Goal: Task Accomplishment & Management: Use online tool/utility

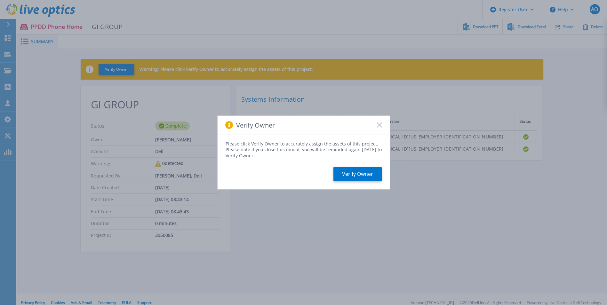
click at [377, 124] on icon at bounding box center [379, 125] width 5 height 5
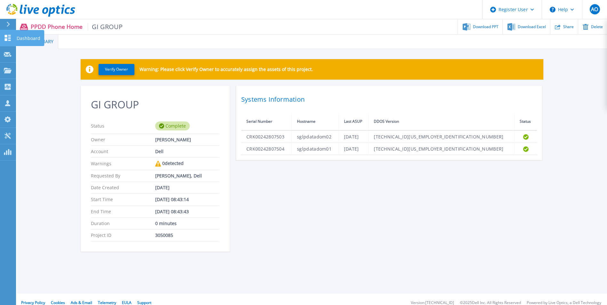
click at [17, 37] on p "Dashboard" at bounding box center [29, 38] width 24 height 17
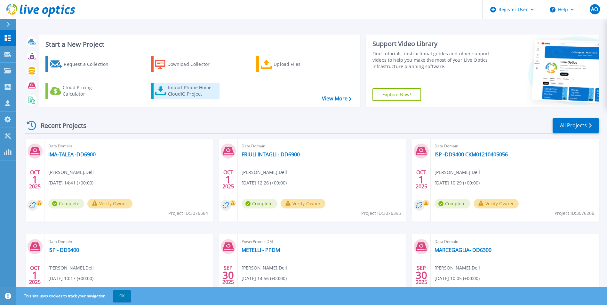
click at [182, 90] on div "Import Phone Home CloudIQ Project" at bounding box center [193, 90] width 50 height 13
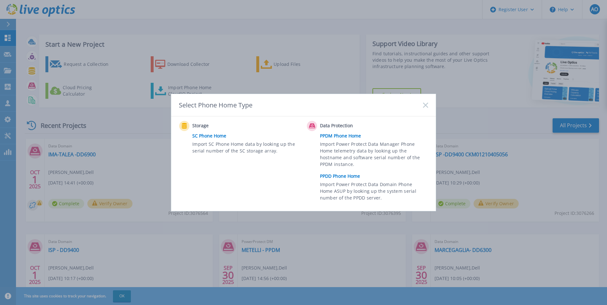
click at [350, 177] on link "PPDD Phone Home" at bounding box center [375, 176] width 111 height 10
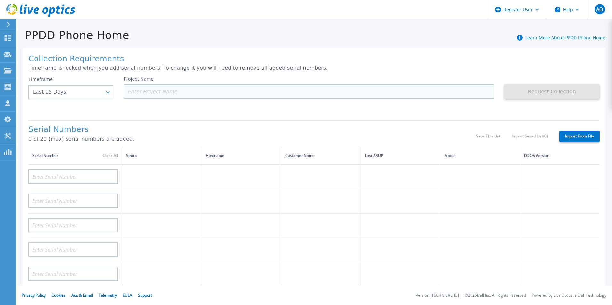
click at [153, 90] on input at bounding box center [308, 91] width 370 height 14
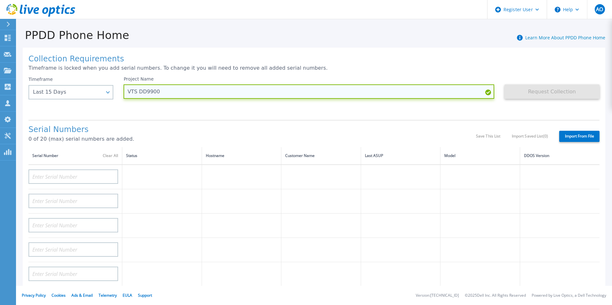
click at [250, 90] on input "VTS DD9900" at bounding box center [308, 91] width 370 height 14
paste input "CKM00200800329"
type input "VTS DD9900 - CKM00200800329 VERONA"
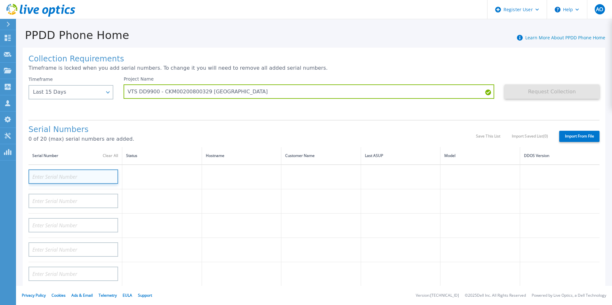
click at [79, 170] on input at bounding box center [73, 177] width 90 height 14
paste input "CKM00200800329"
type input "CKM00200800329"
click at [154, 169] on td at bounding box center [162, 177] width 80 height 25
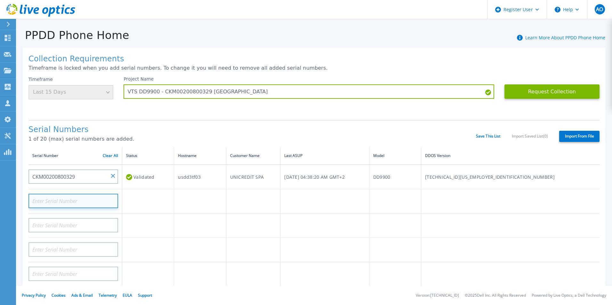
click at [92, 196] on input at bounding box center [73, 201] width 90 height 14
paste input "CKM00200802420"
type input "CKM00200802420"
click at [161, 200] on td at bounding box center [148, 201] width 52 height 24
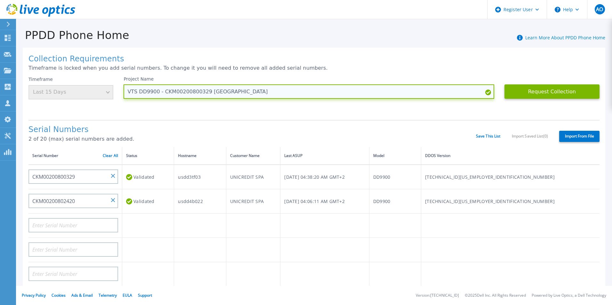
click at [202, 91] on input "VTS DD9900 - CKM00200800329 VERONA" at bounding box center [308, 91] width 370 height 14
paste input "CKM00200802420"
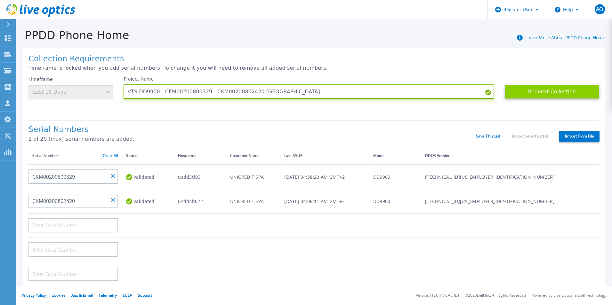
type input "VTS DD9900 - CKM00200800329 - CKM00200802420 [GEOGRAPHIC_DATA]"
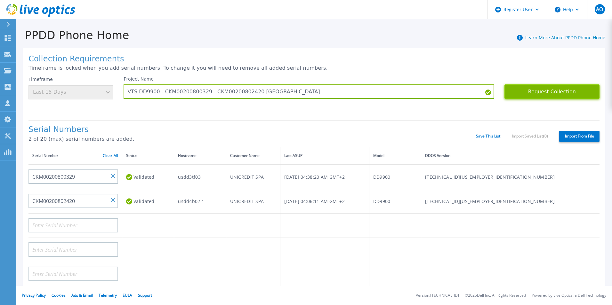
click at [533, 88] on button "Request Collection" at bounding box center [551, 91] width 95 height 14
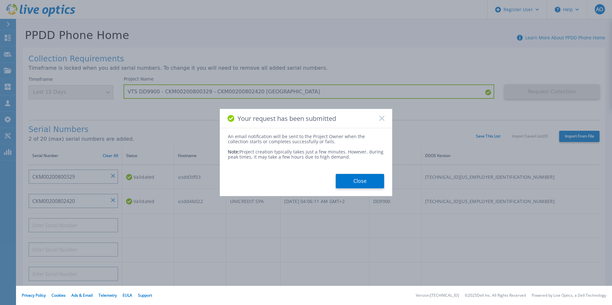
click at [382, 120] on icon at bounding box center [381, 118] width 5 height 5
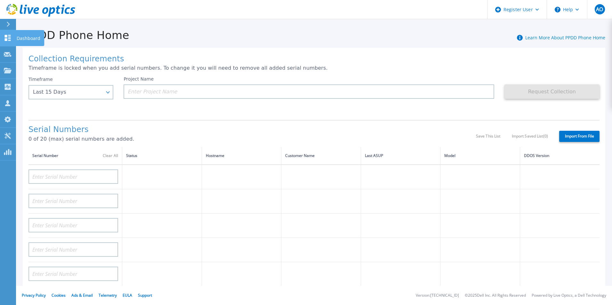
click at [8, 35] on icon at bounding box center [8, 38] width 8 height 6
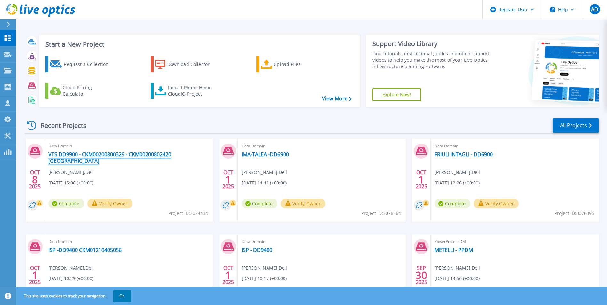
click at [82, 155] on link "VTS DD9900 - CKM00200800329 - CKM00200802420 [GEOGRAPHIC_DATA]" at bounding box center [128, 157] width 161 height 13
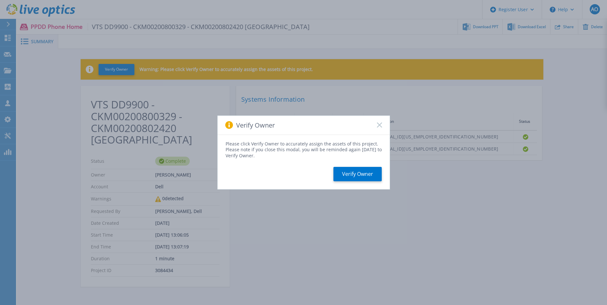
click at [381, 125] on icon at bounding box center [379, 125] width 5 height 5
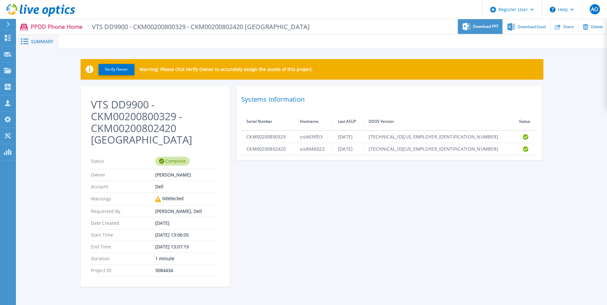
click at [474, 25] on span "Download PPT" at bounding box center [486, 27] width 26 height 4
